Goal: Communication & Community: Connect with others

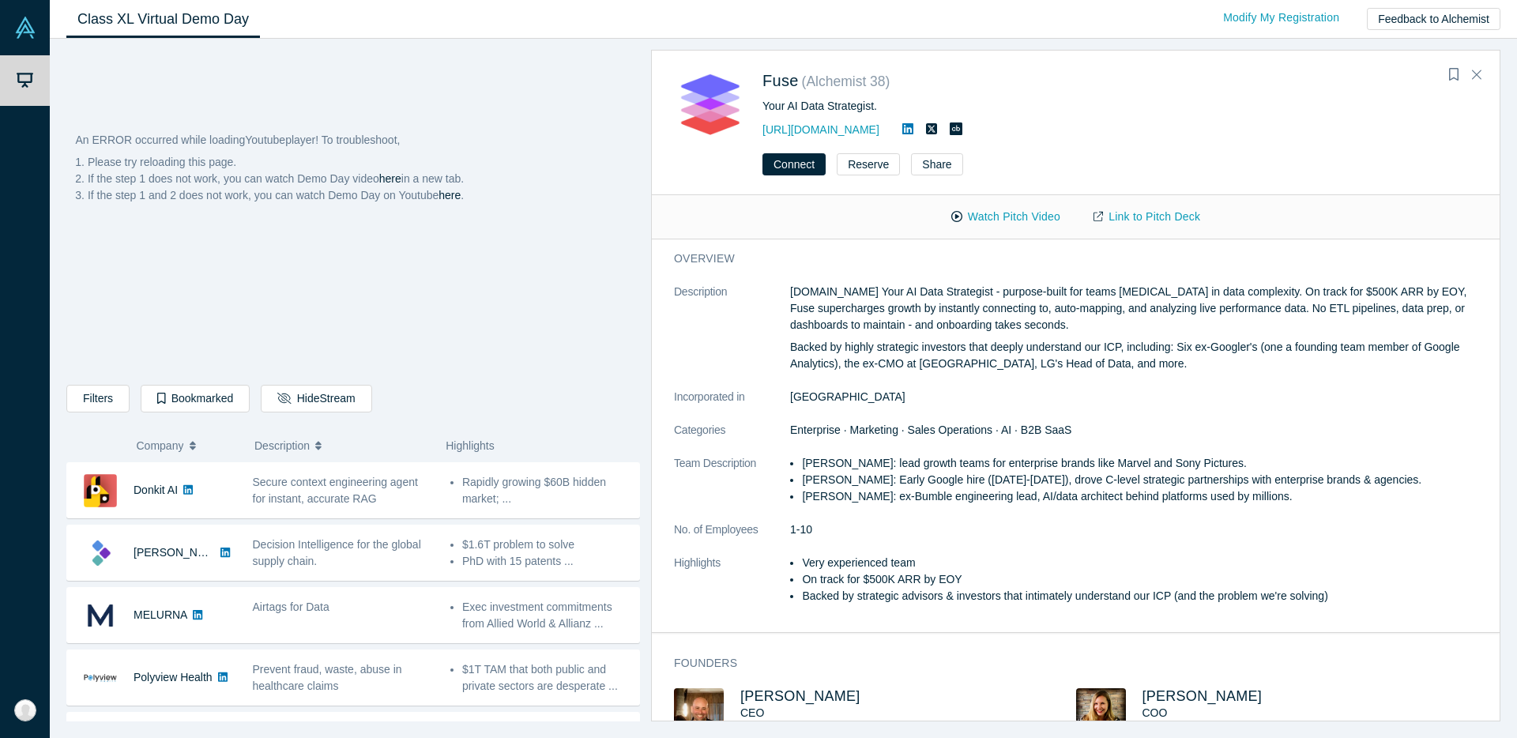
scroll to position [665, 0]
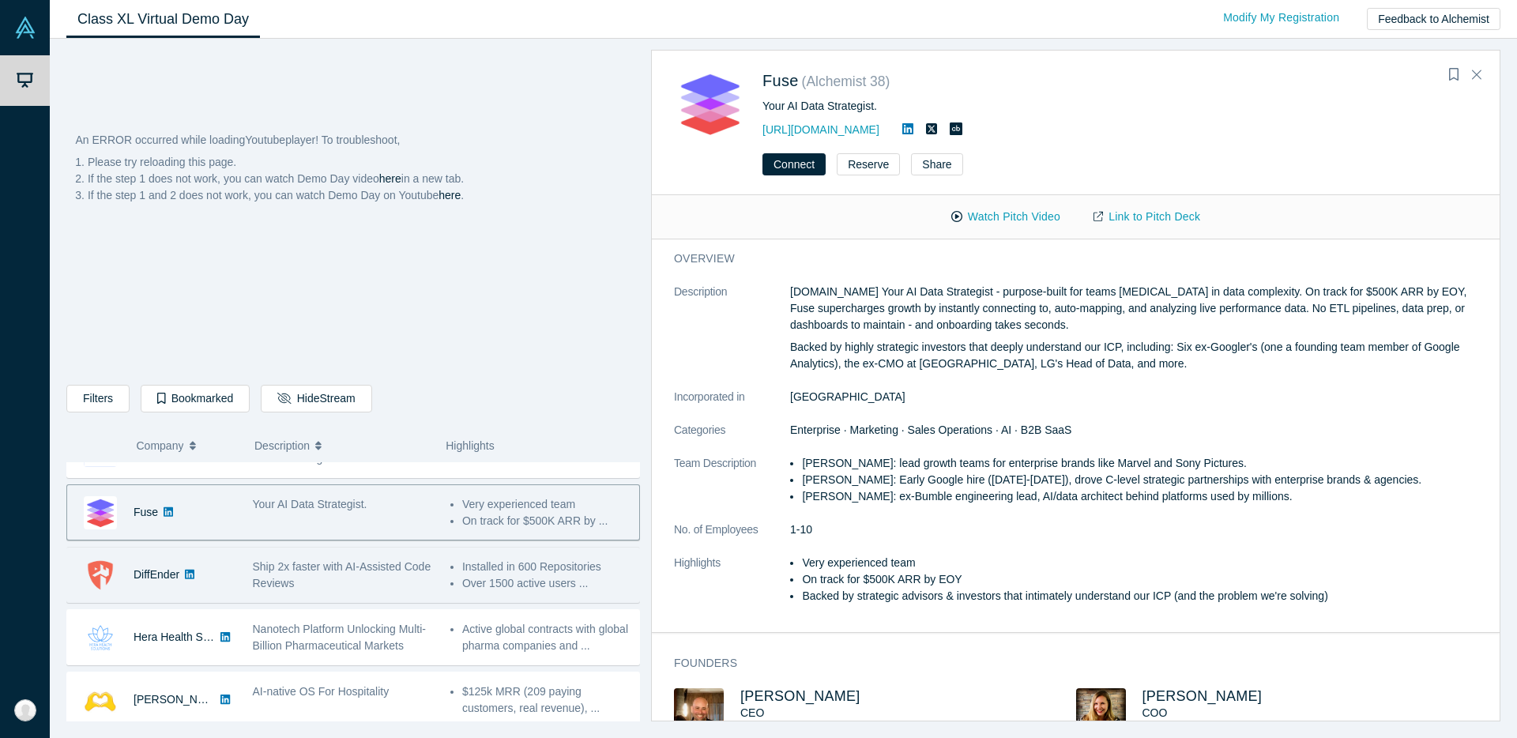
click at [217, 584] on div "DiffEnder" at bounding box center [151, 575] width 169 height 55
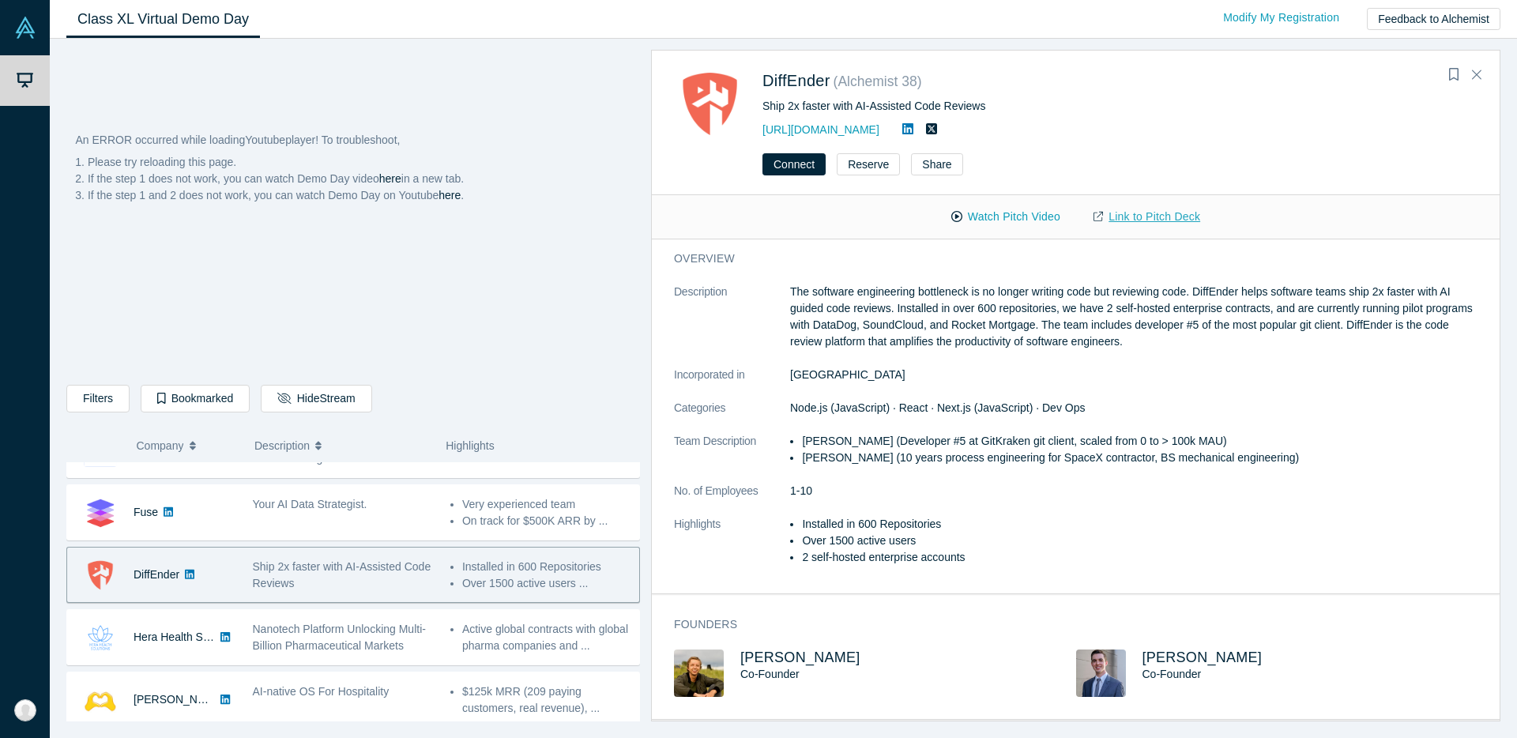
click at [1126, 217] on link "Link to Pitch Deck" at bounding box center [1147, 217] width 140 height 28
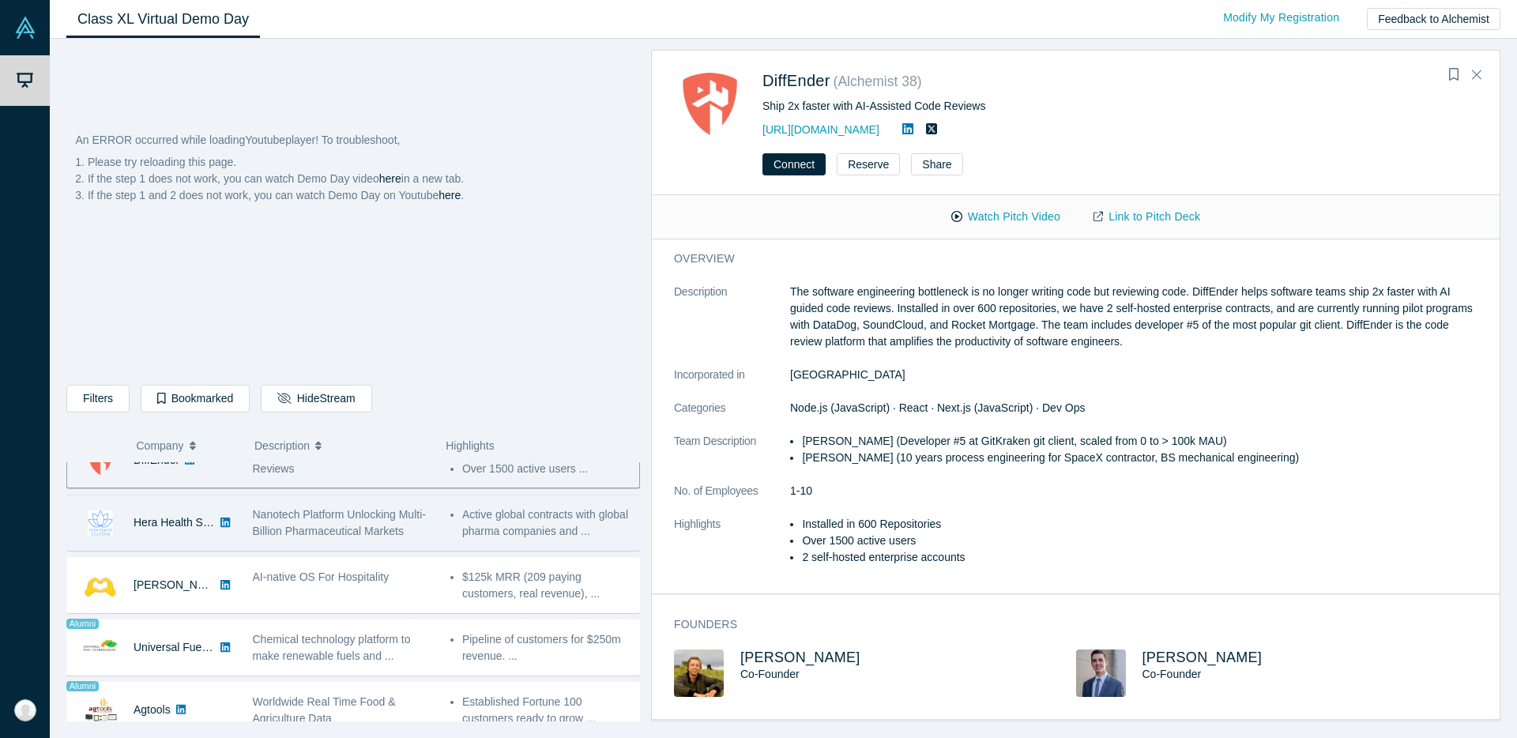
scroll to position [785, 0]
click at [169, 535] on div "Hera Health Solutions" at bounding box center [174, 517] width 81 height 55
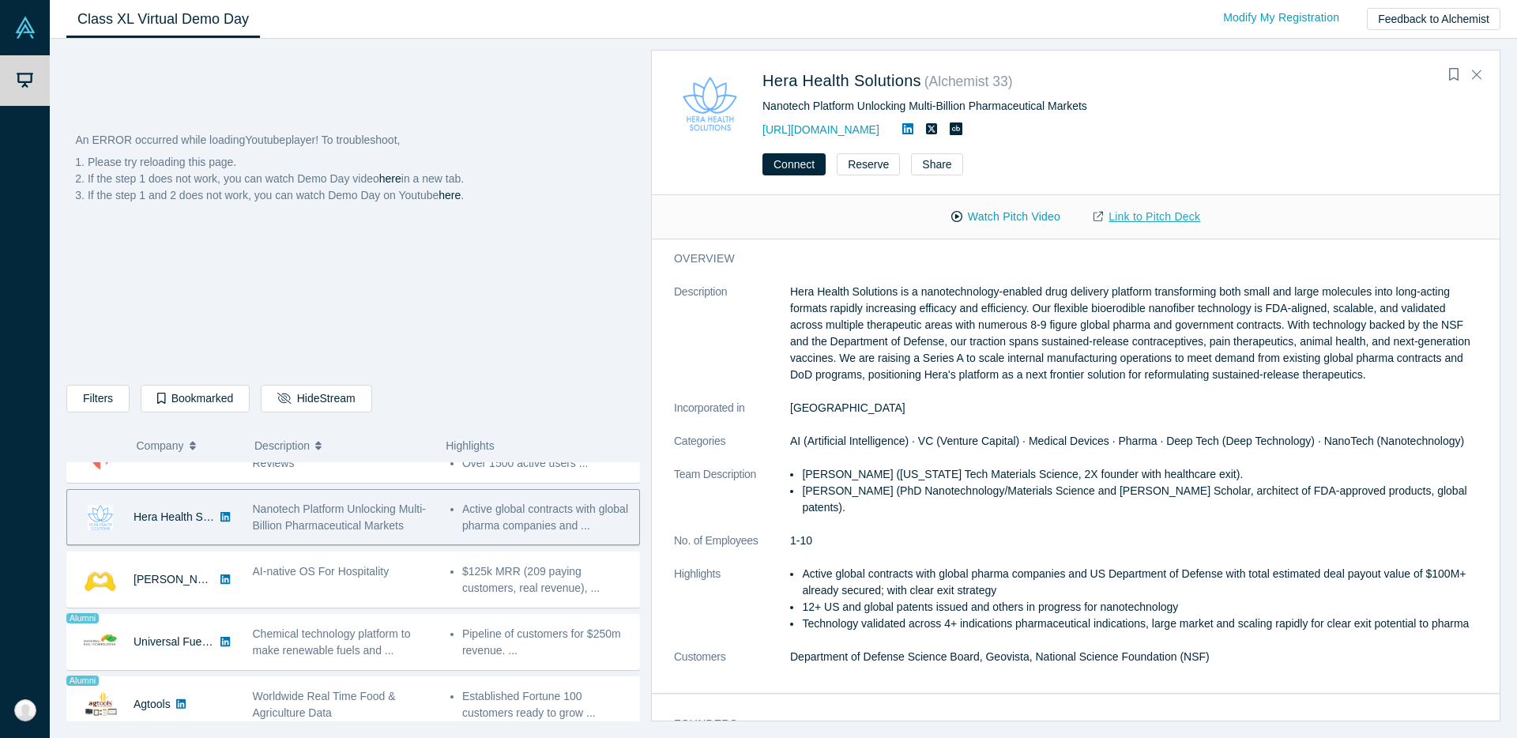
click at [1146, 218] on link "Link to Pitch Deck" at bounding box center [1147, 217] width 140 height 28
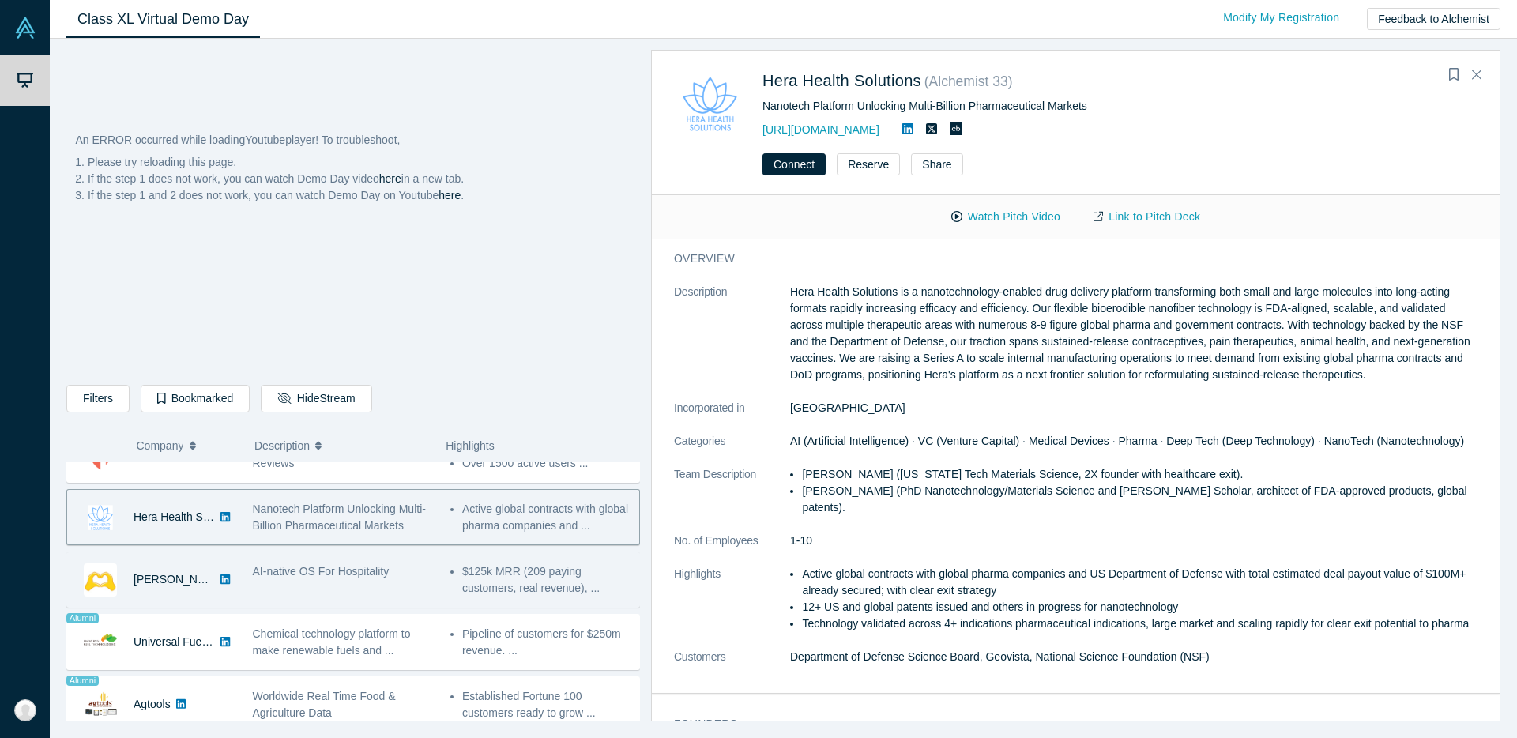
click at [213, 594] on div "[PERSON_NAME] AI" at bounding box center [151, 579] width 169 height 55
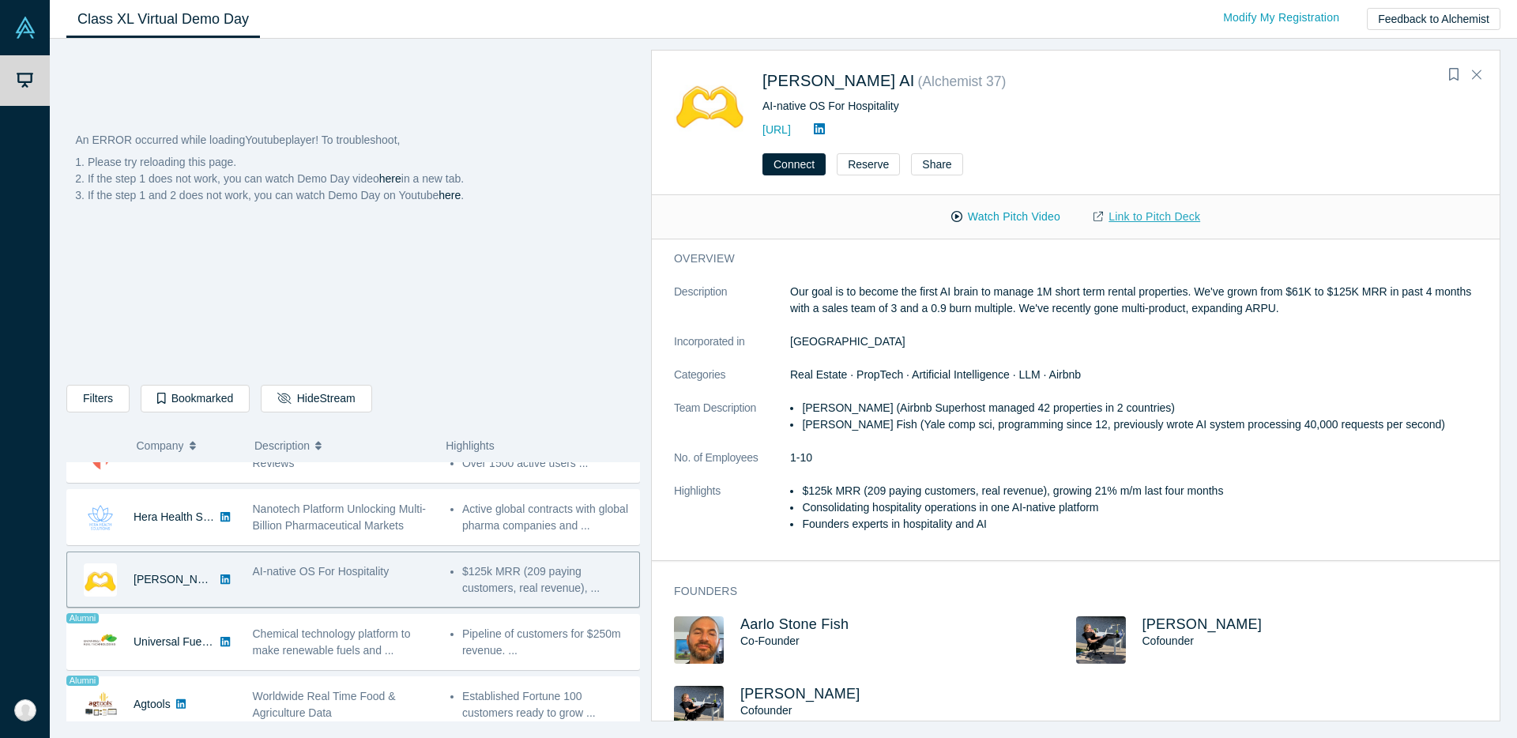
click at [1154, 223] on link "Link to Pitch Deck" at bounding box center [1147, 217] width 140 height 28
click at [791, 133] on link "[URL]" at bounding box center [777, 129] width 28 height 13
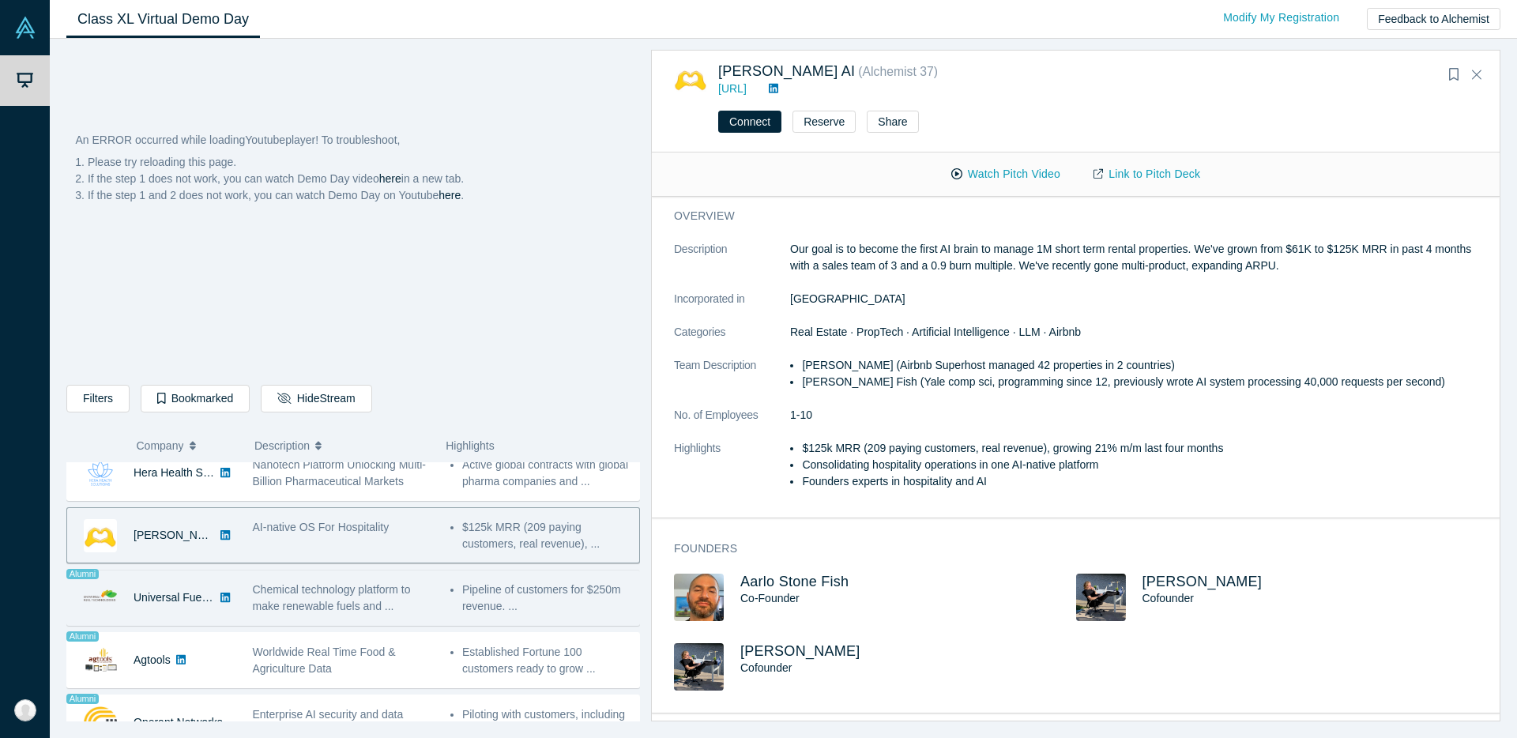
scroll to position [816, 0]
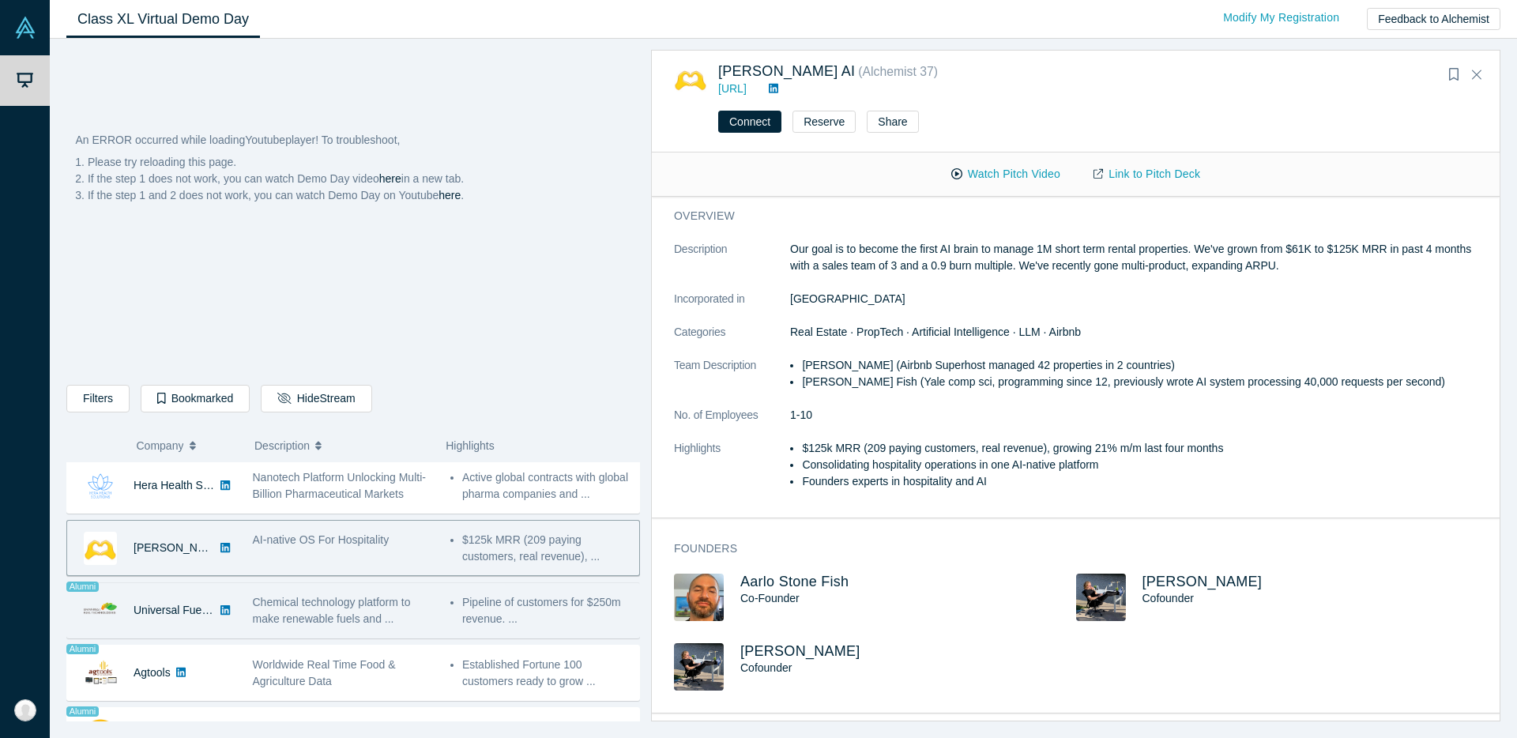
click at [186, 624] on div "Universal Fuel Technologies" at bounding box center [174, 610] width 81 height 55
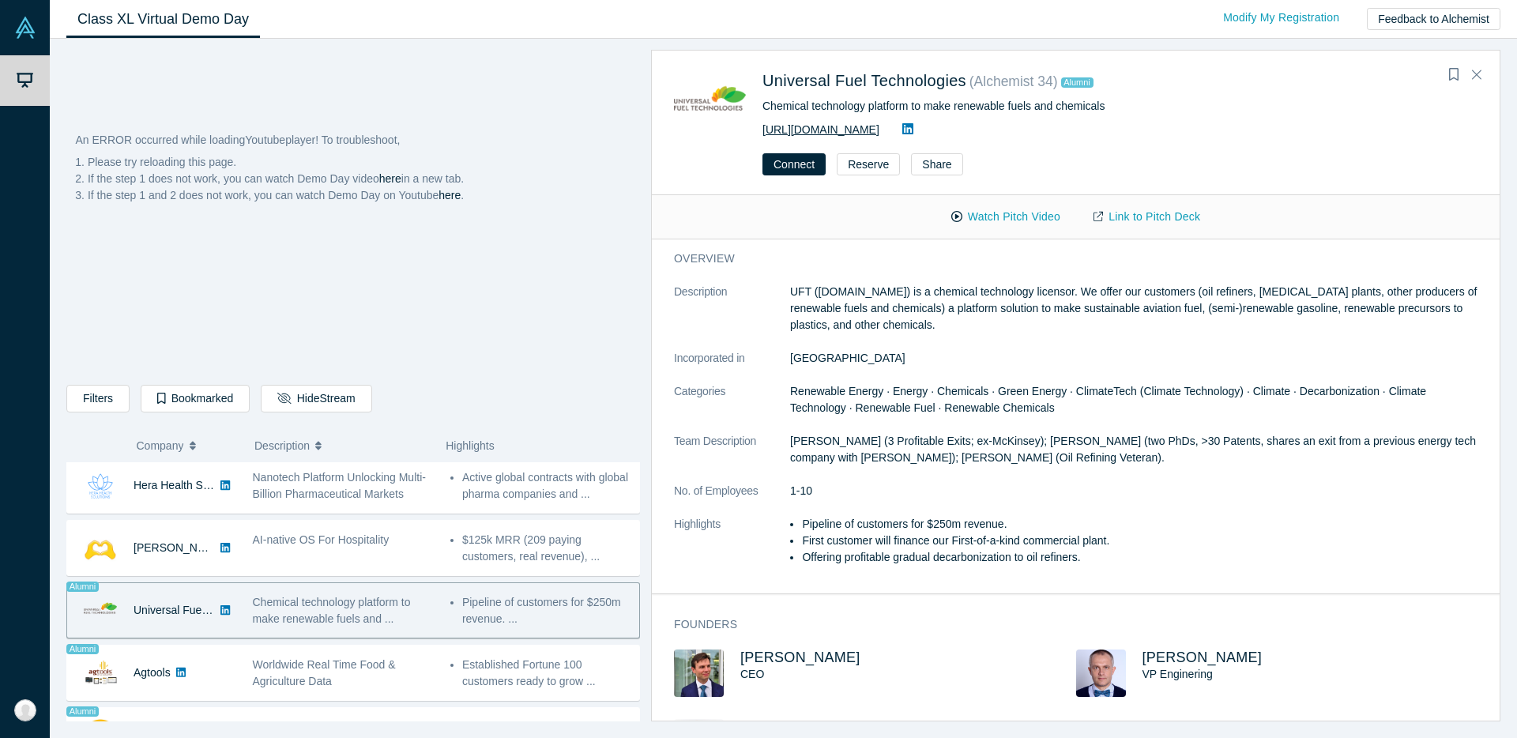
click at [841, 130] on link "[URL][DOMAIN_NAME]" at bounding box center [821, 129] width 117 height 13
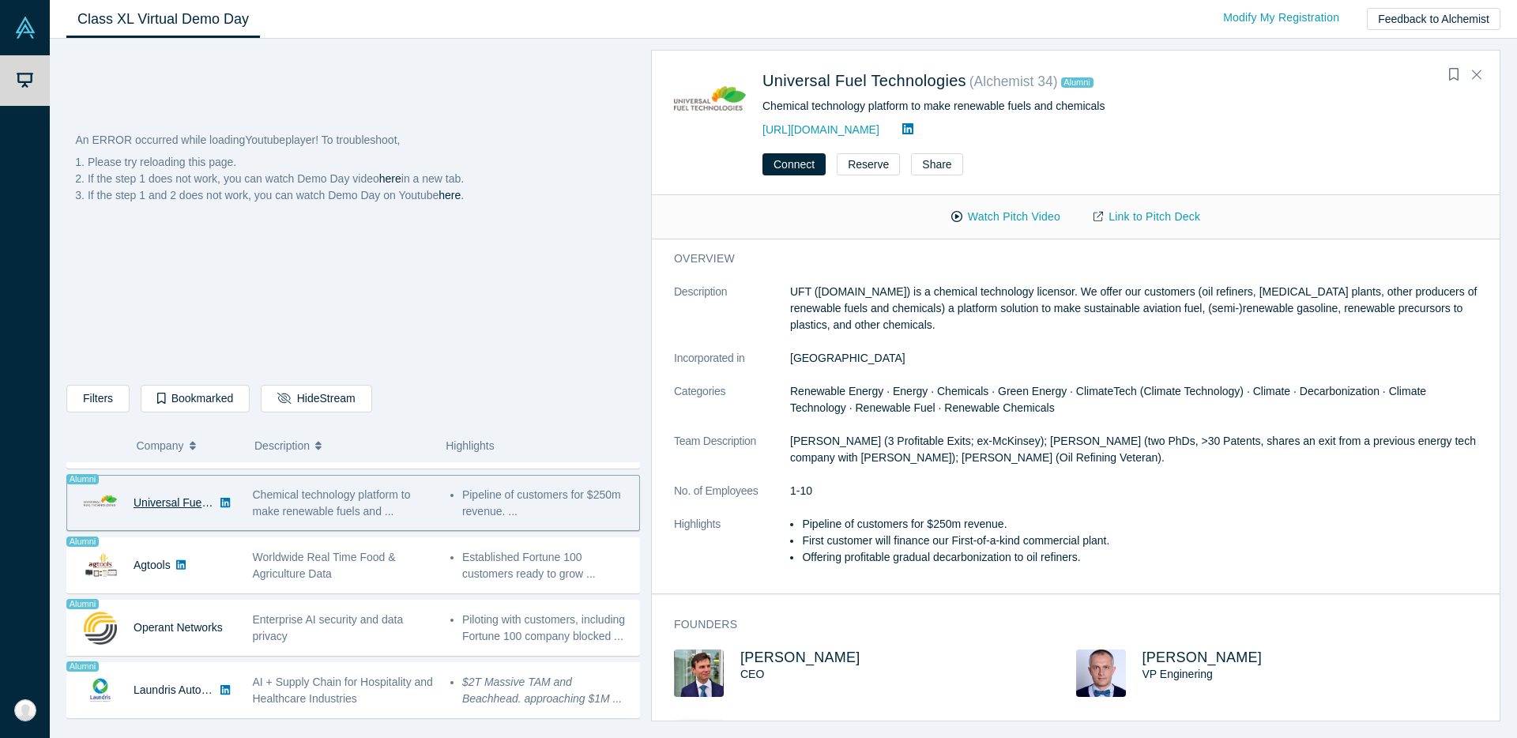
scroll to position [925, 0]
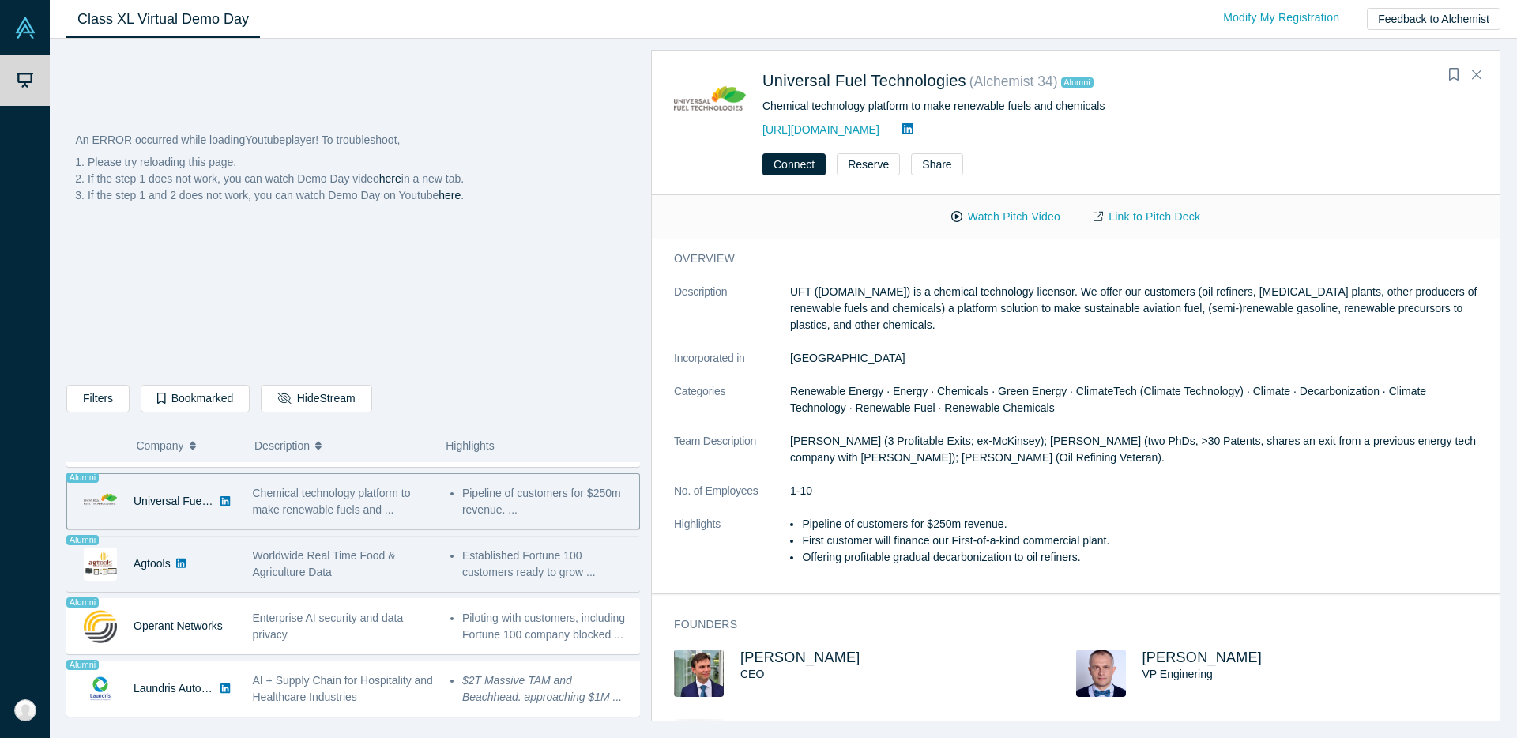
click at [205, 579] on div "Agtools" at bounding box center [151, 564] width 169 height 55
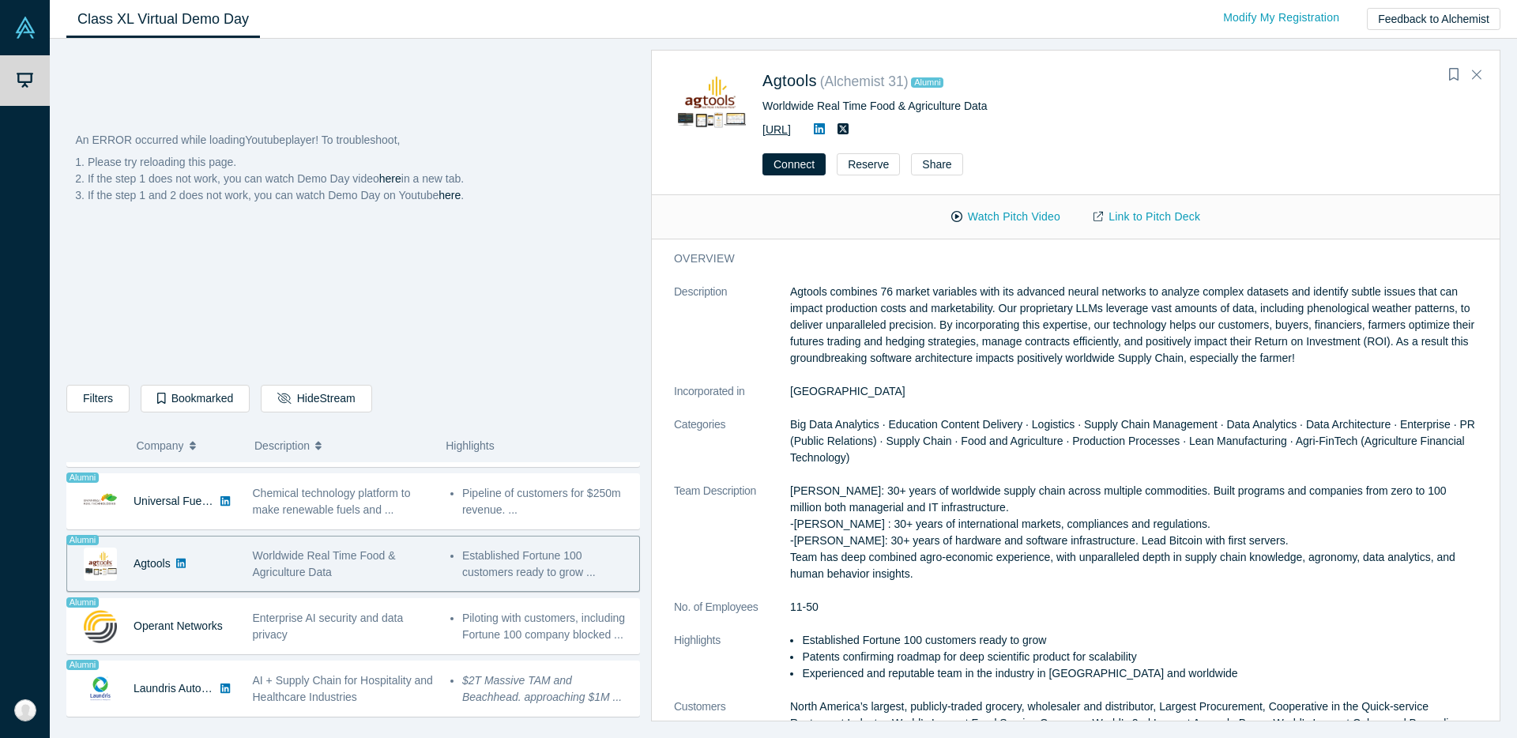
click at [791, 134] on link "[URL]" at bounding box center [777, 129] width 28 height 13
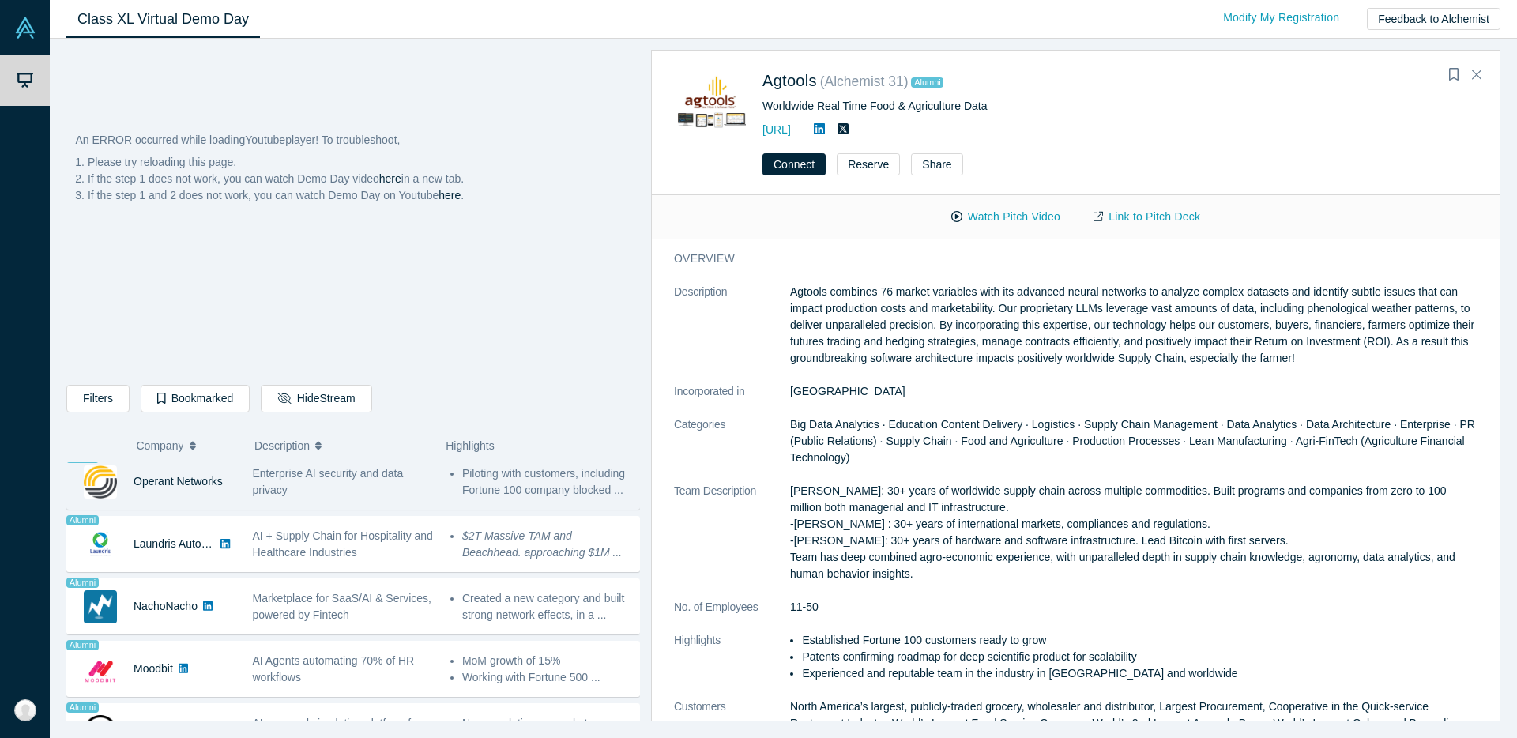
click at [208, 504] on div "Operant Networks" at bounding box center [178, 481] width 89 height 55
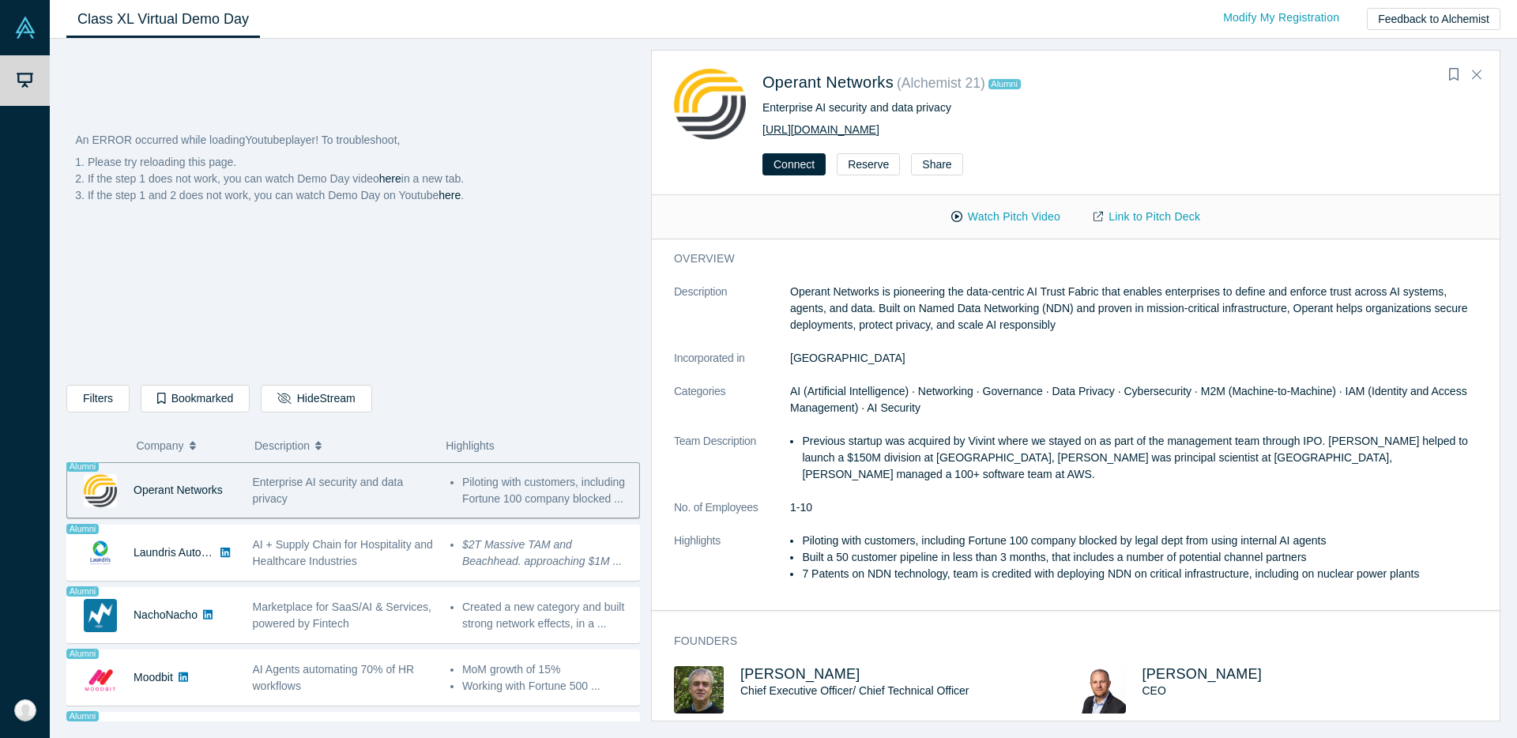
click at [846, 133] on link "[URL][DOMAIN_NAME]" at bounding box center [821, 129] width 117 height 13
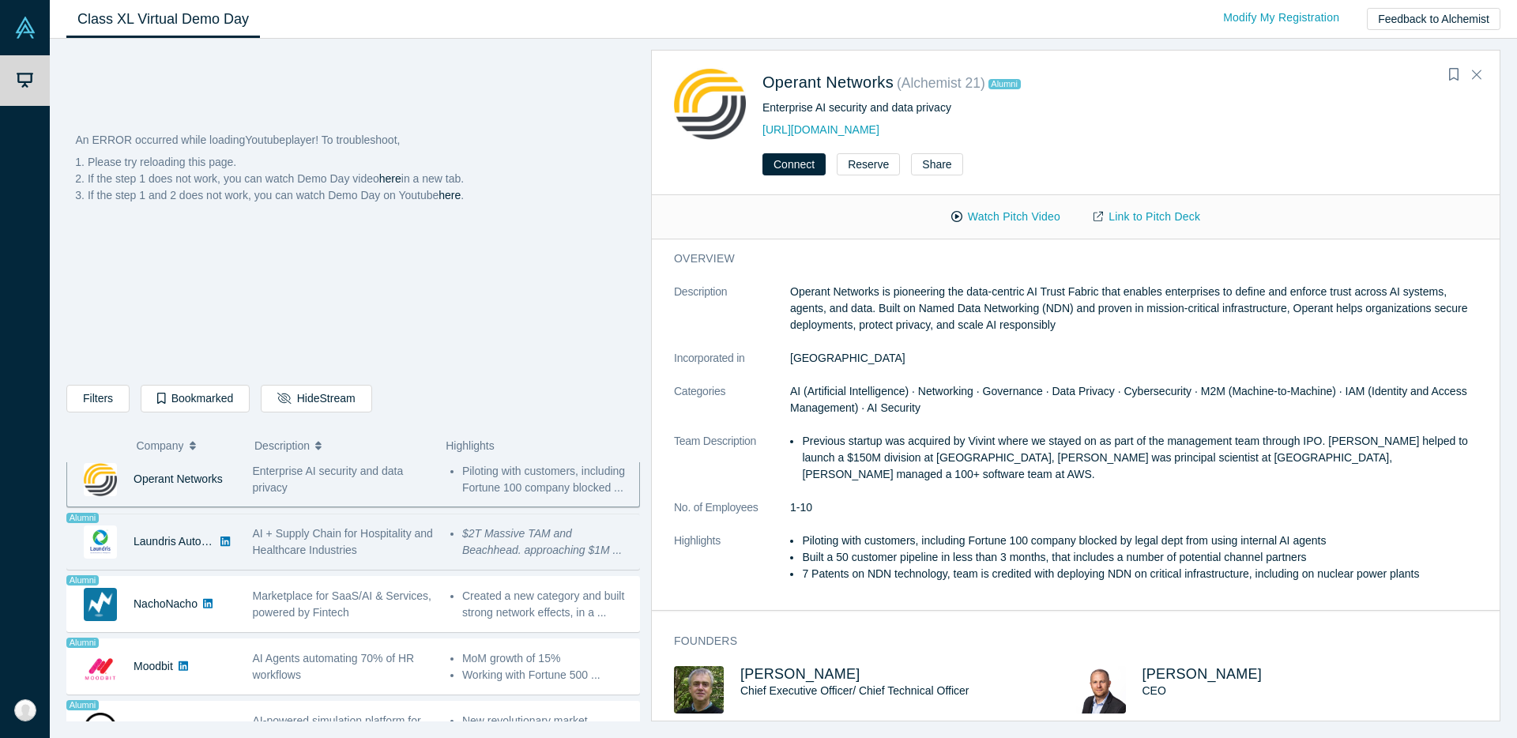
scroll to position [1239, 0]
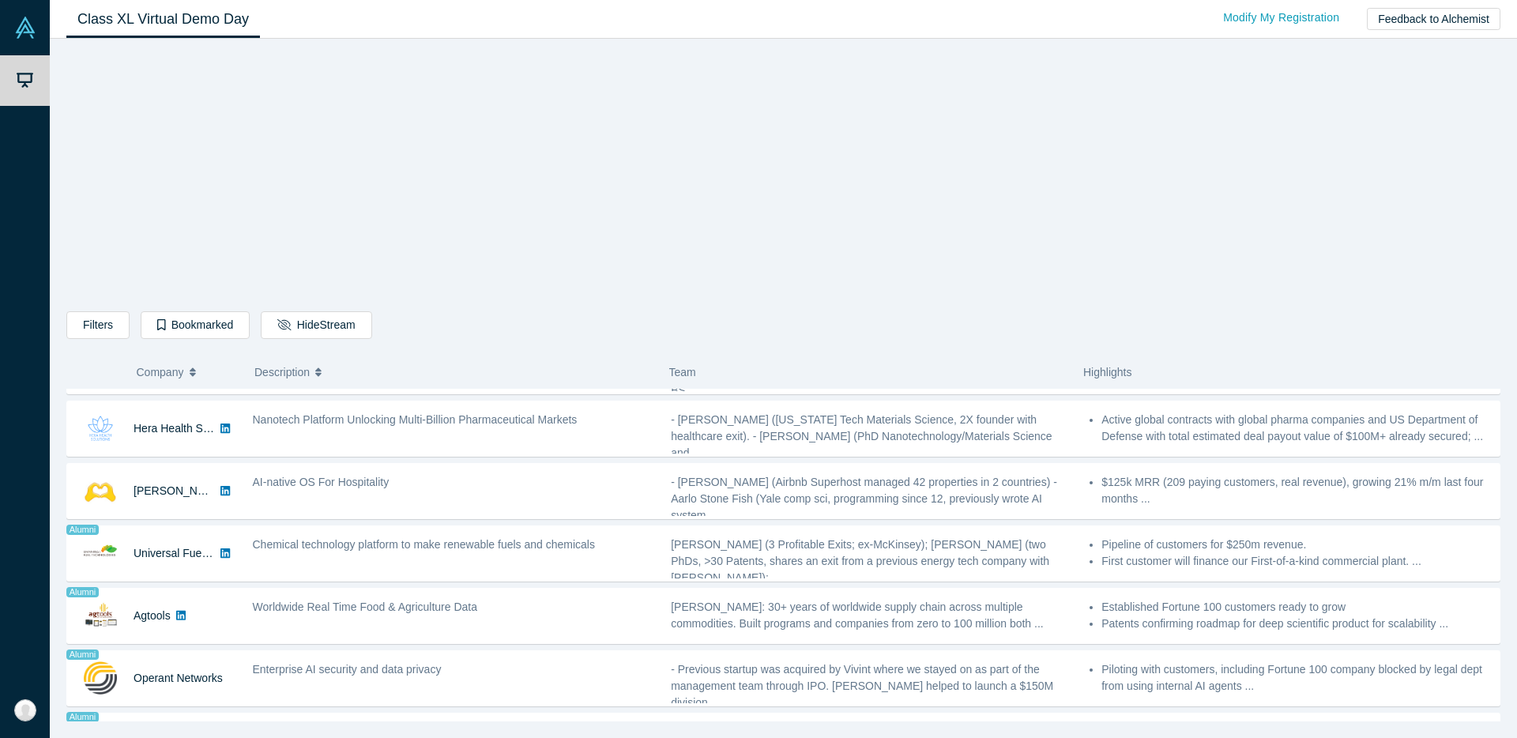
scroll to position [786, 0]
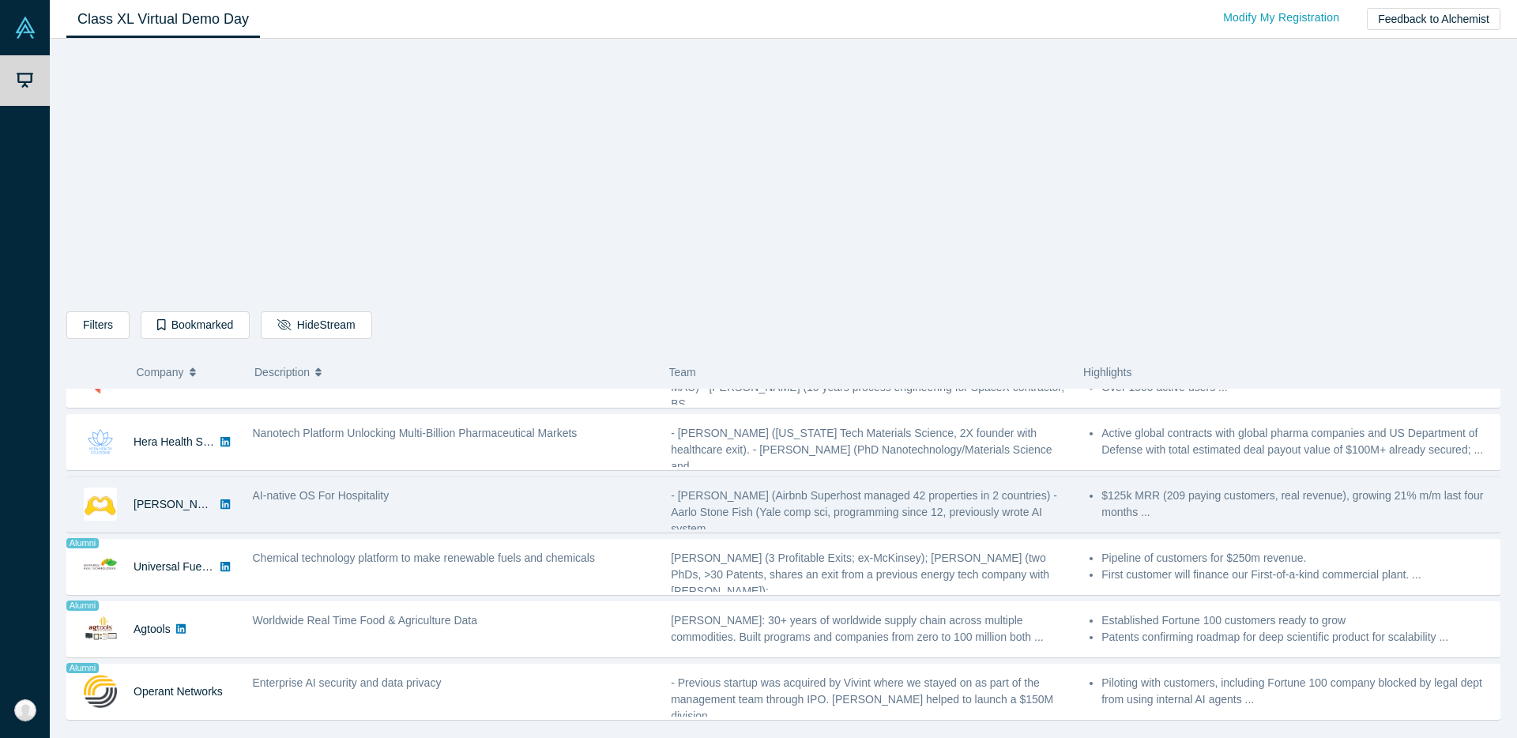
click at [469, 514] on div "AI-native OS For Hospitality" at bounding box center [453, 505] width 419 height 50
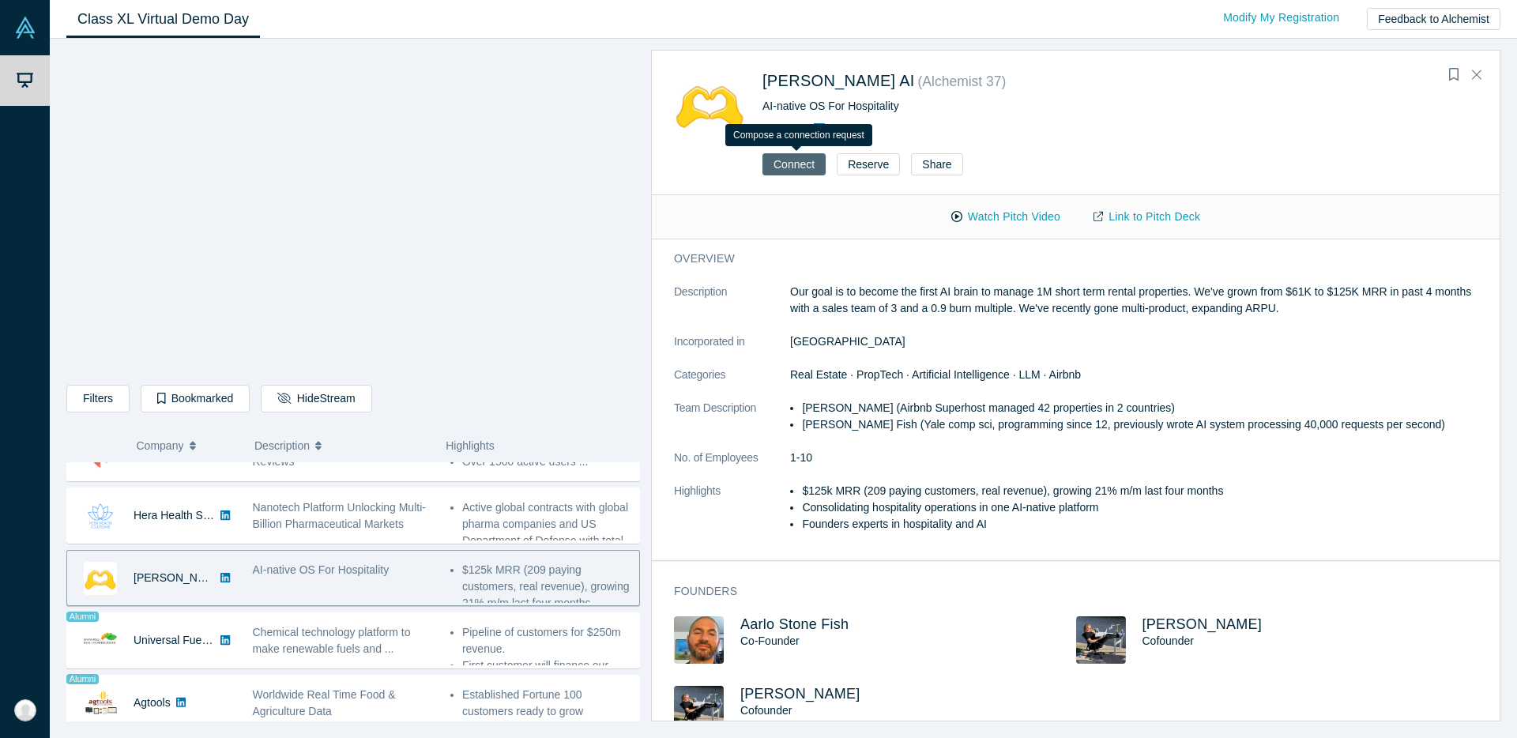
click at [790, 163] on button "Connect" at bounding box center [794, 164] width 63 height 22
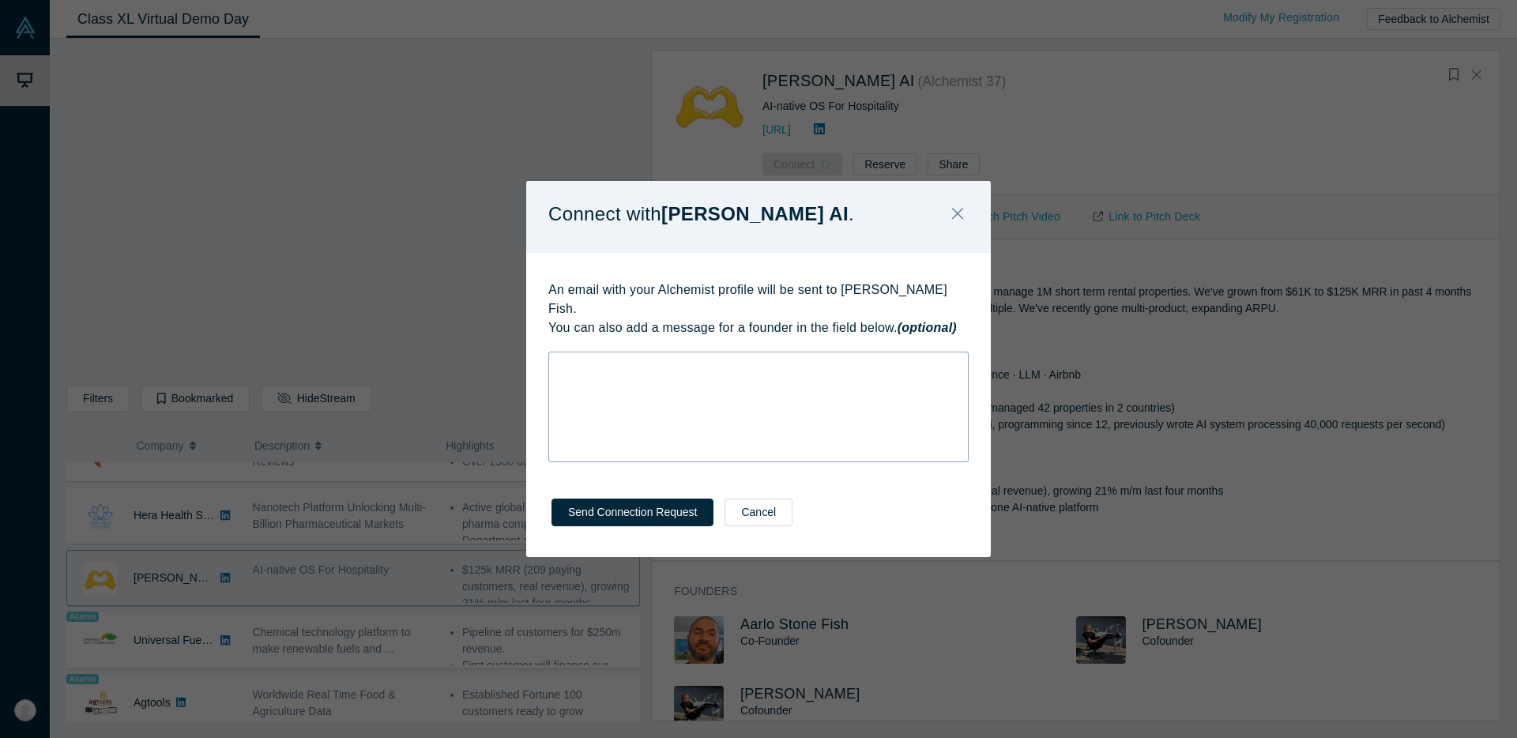
click at [782, 397] on div "rdw-wrapper" at bounding box center [758, 407] width 420 height 111
click at [627, 361] on div "//" at bounding box center [758, 365] width 399 height 17
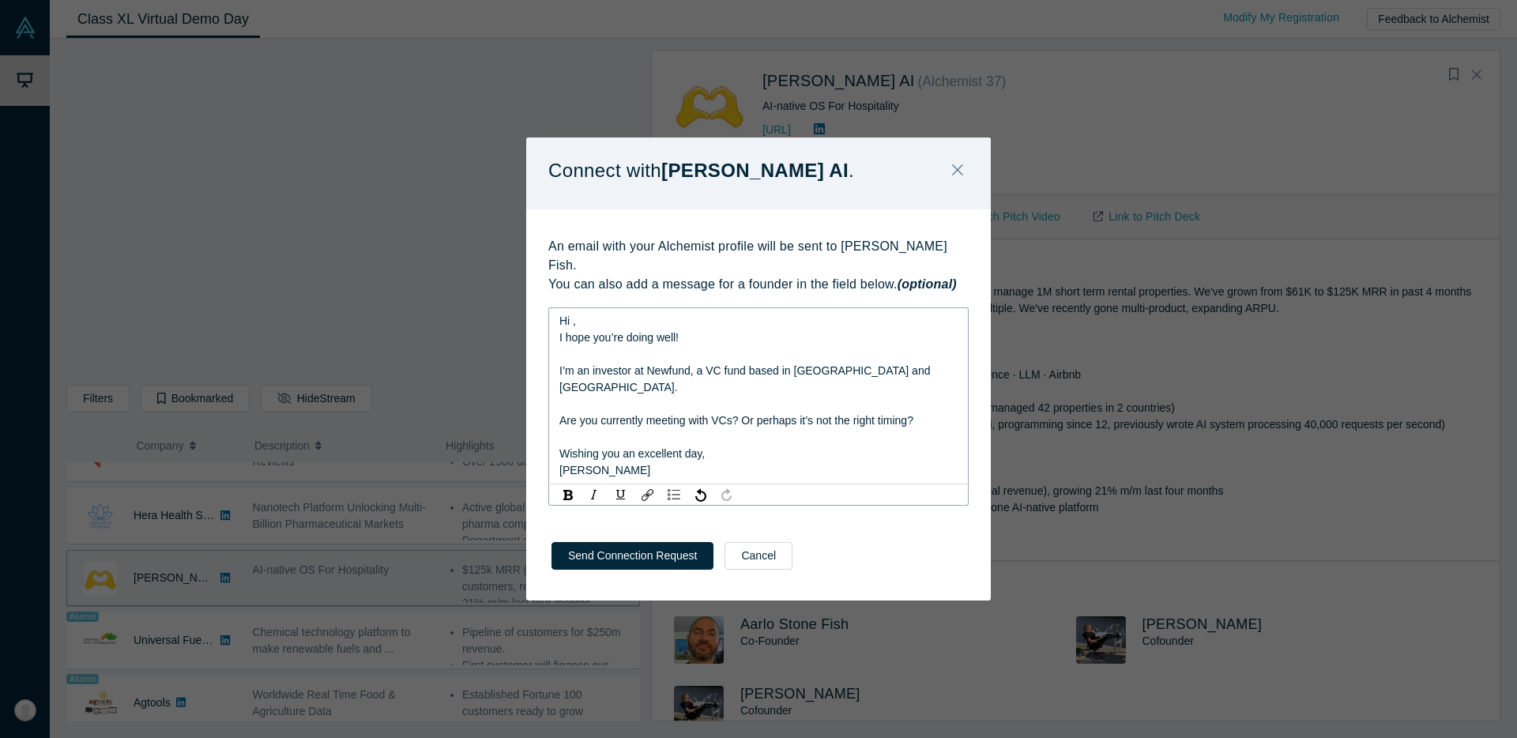
click at [574, 324] on span "Hi ," at bounding box center [567, 320] width 17 height 13
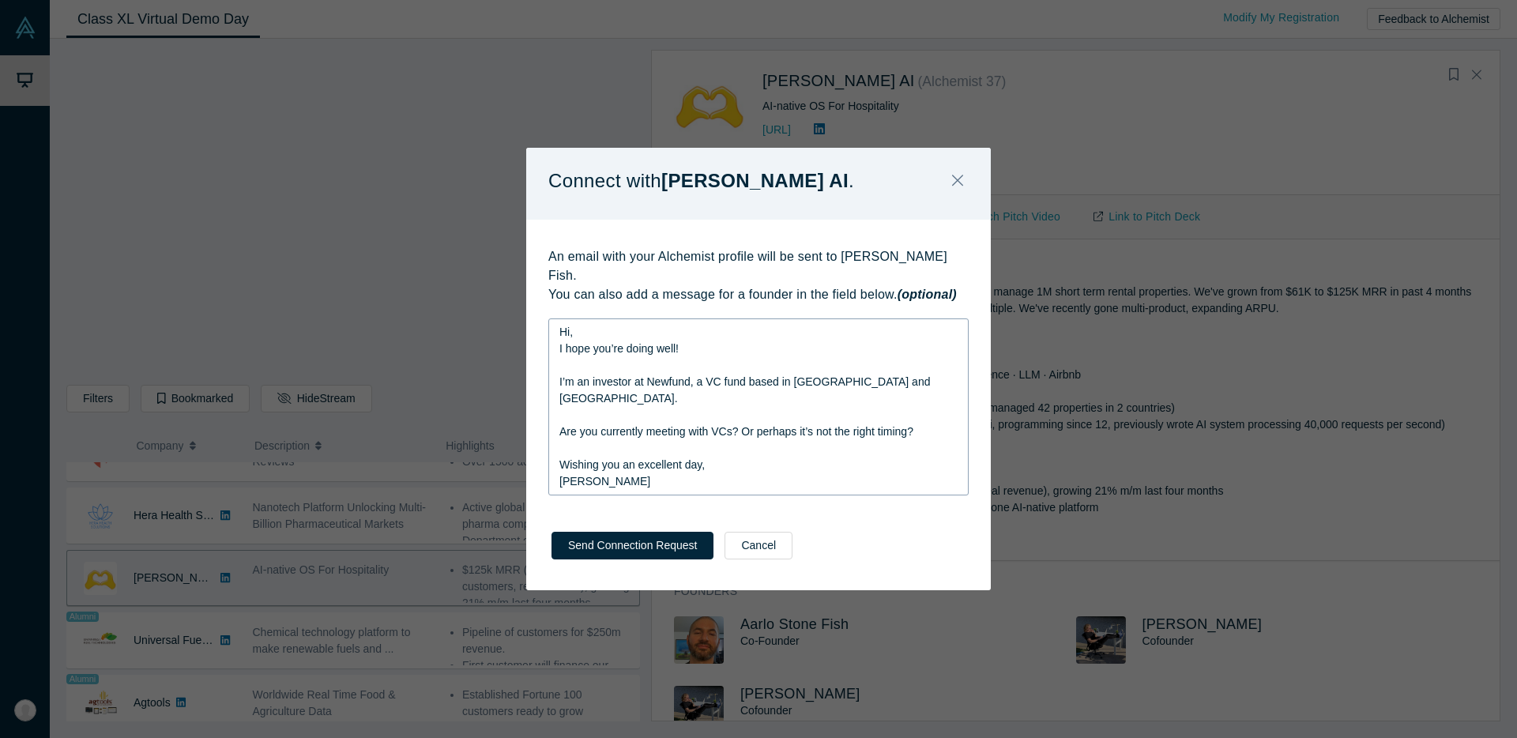
click at [623, 553] on div "Send Connection Request Cancel" at bounding box center [758, 551] width 465 height 78
click at [640, 532] on button "Send Connection Request" at bounding box center [633, 546] width 162 height 28
